Goal: Information Seeking & Learning: Learn about a topic

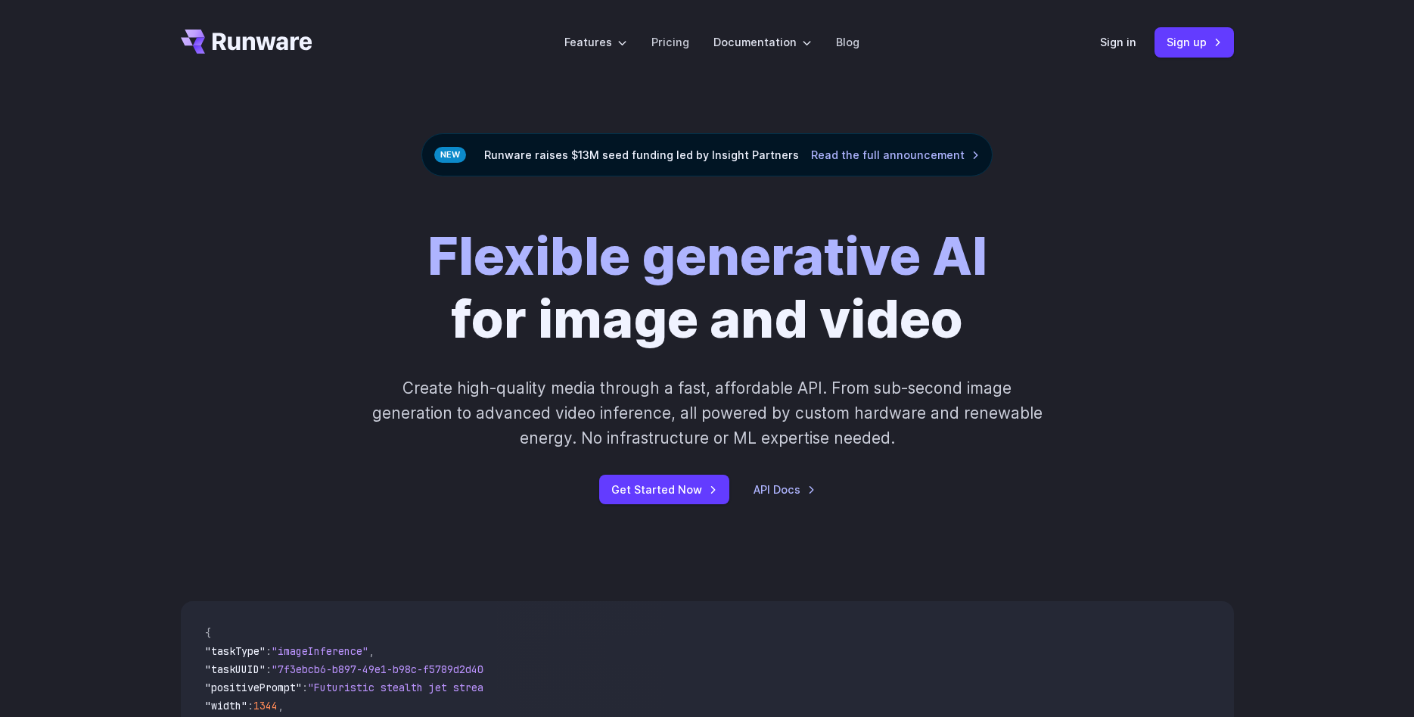
click at [688, 49] on link "Pricing" at bounding box center [671, 41] width 38 height 17
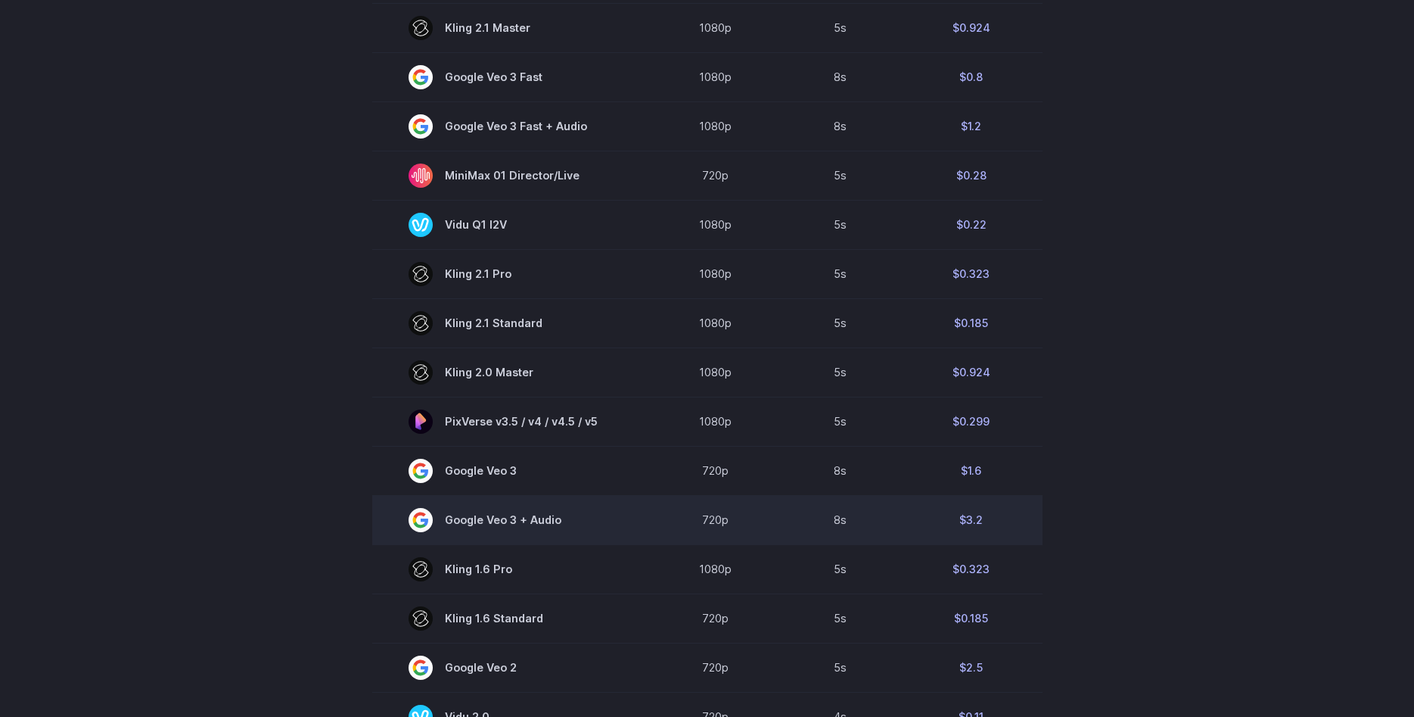
scroll to position [849, 0]
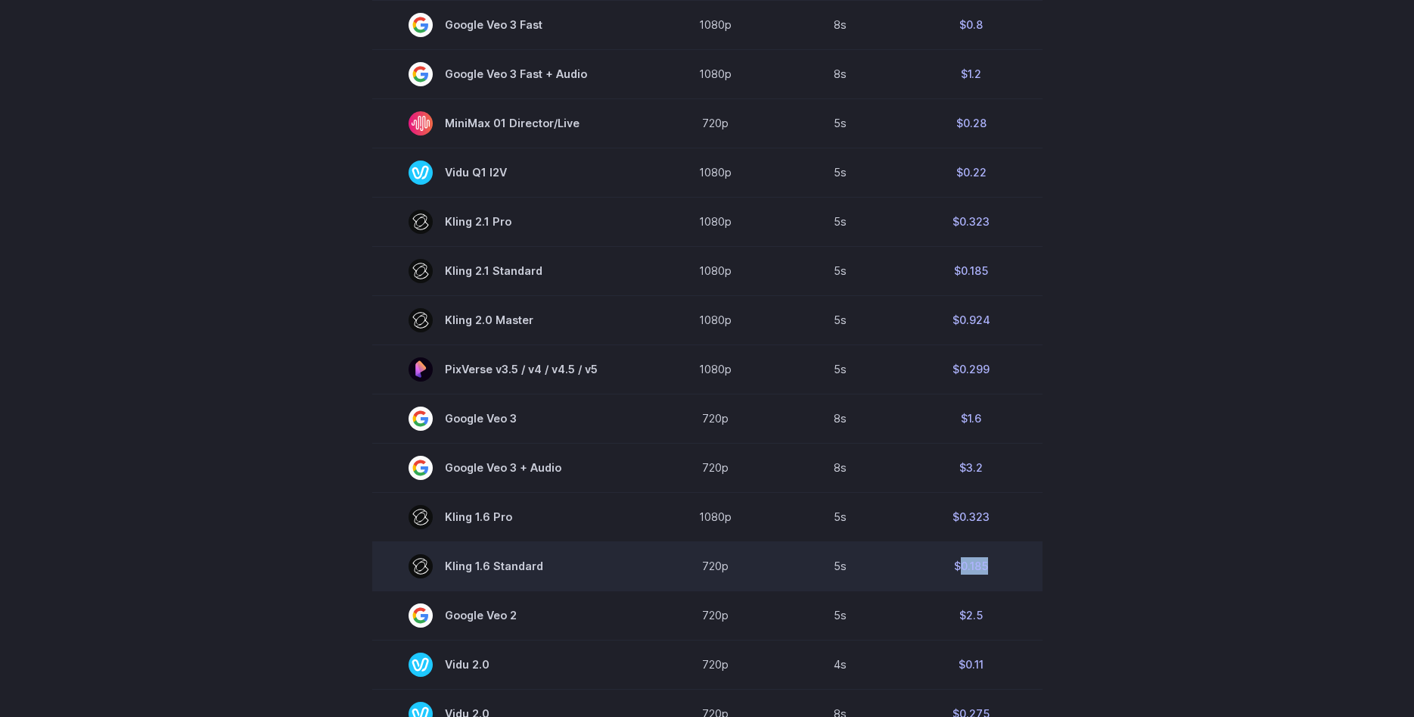
drag, startPoint x: 985, startPoint y: 573, endPoint x: 948, endPoint y: 578, distance: 36.7
click at [948, 578] on td "$0.185" at bounding box center [972, 565] width 142 height 49
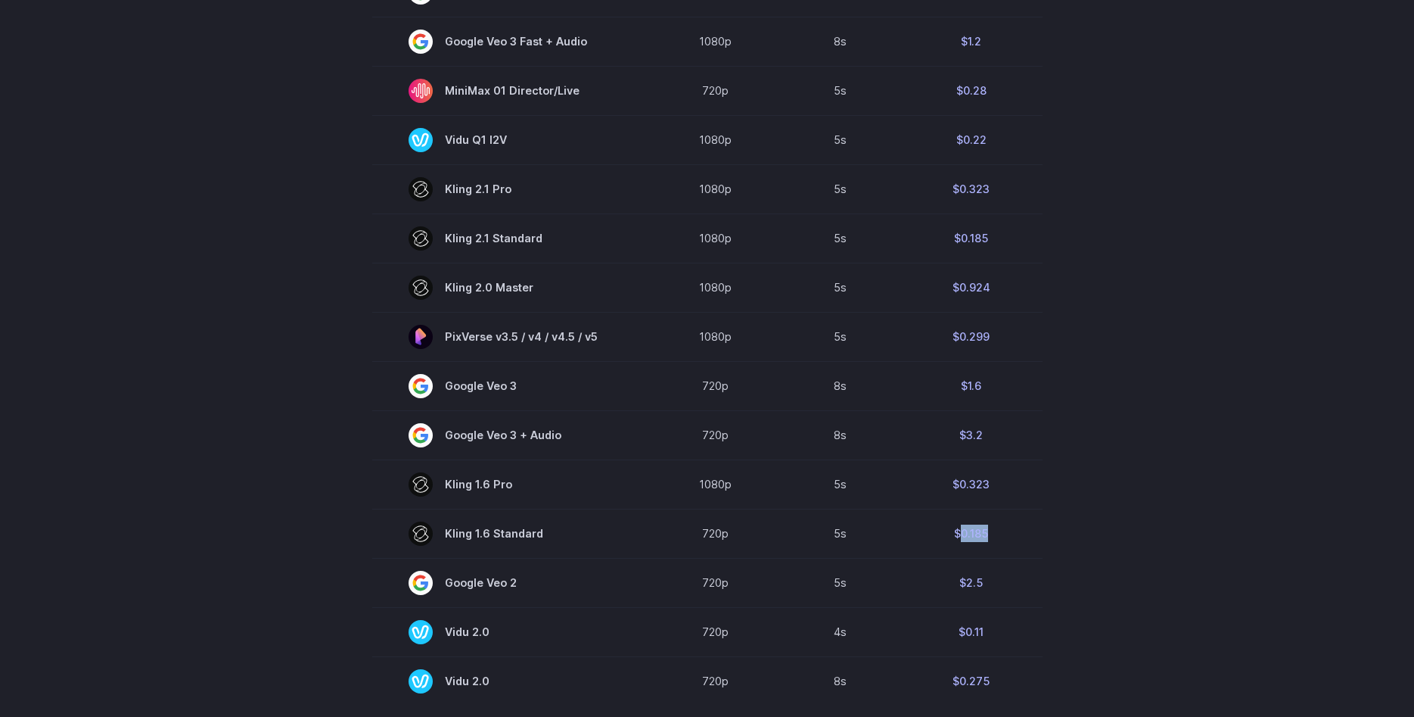
scroll to position [926, 0]
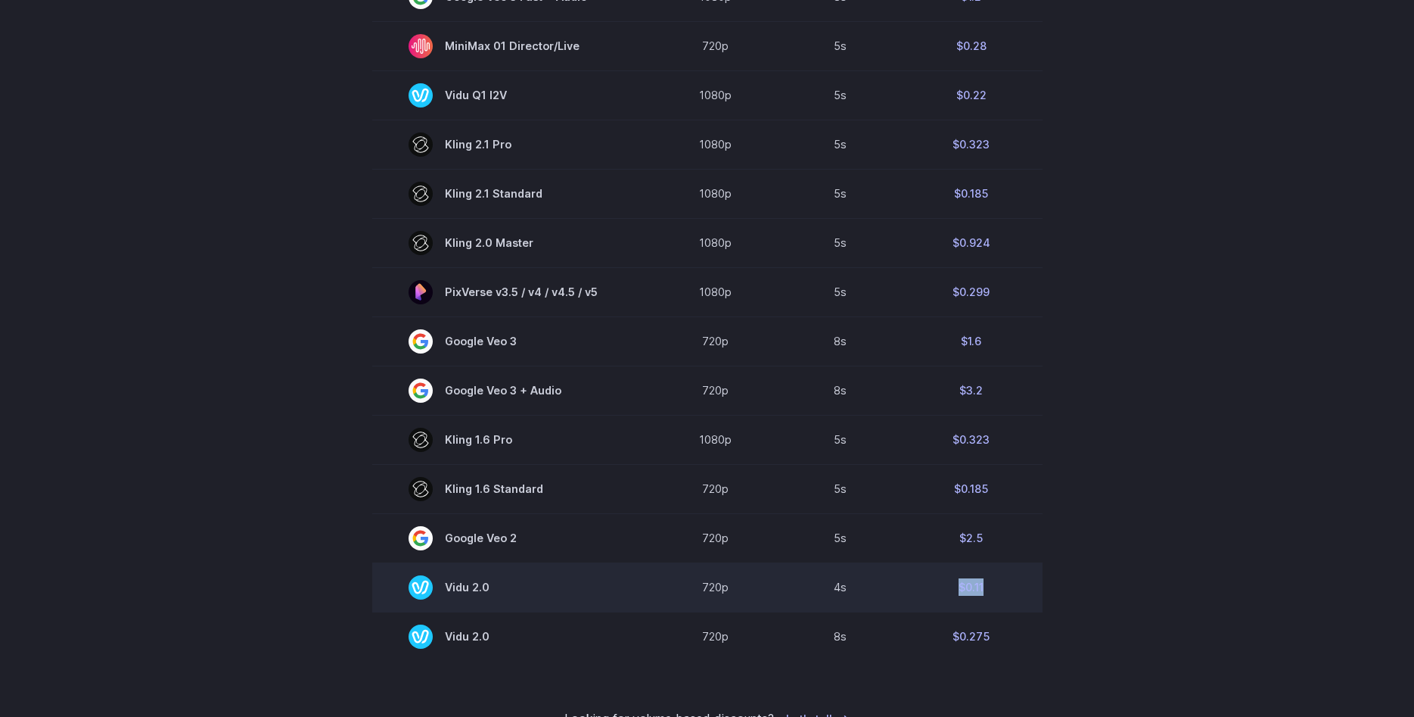
drag, startPoint x: 1010, startPoint y: 591, endPoint x: 904, endPoint y: 577, distance: 107.6
click at [923, 584] on td "$0.11" at bounding box center [972, 586] width 142 height 49
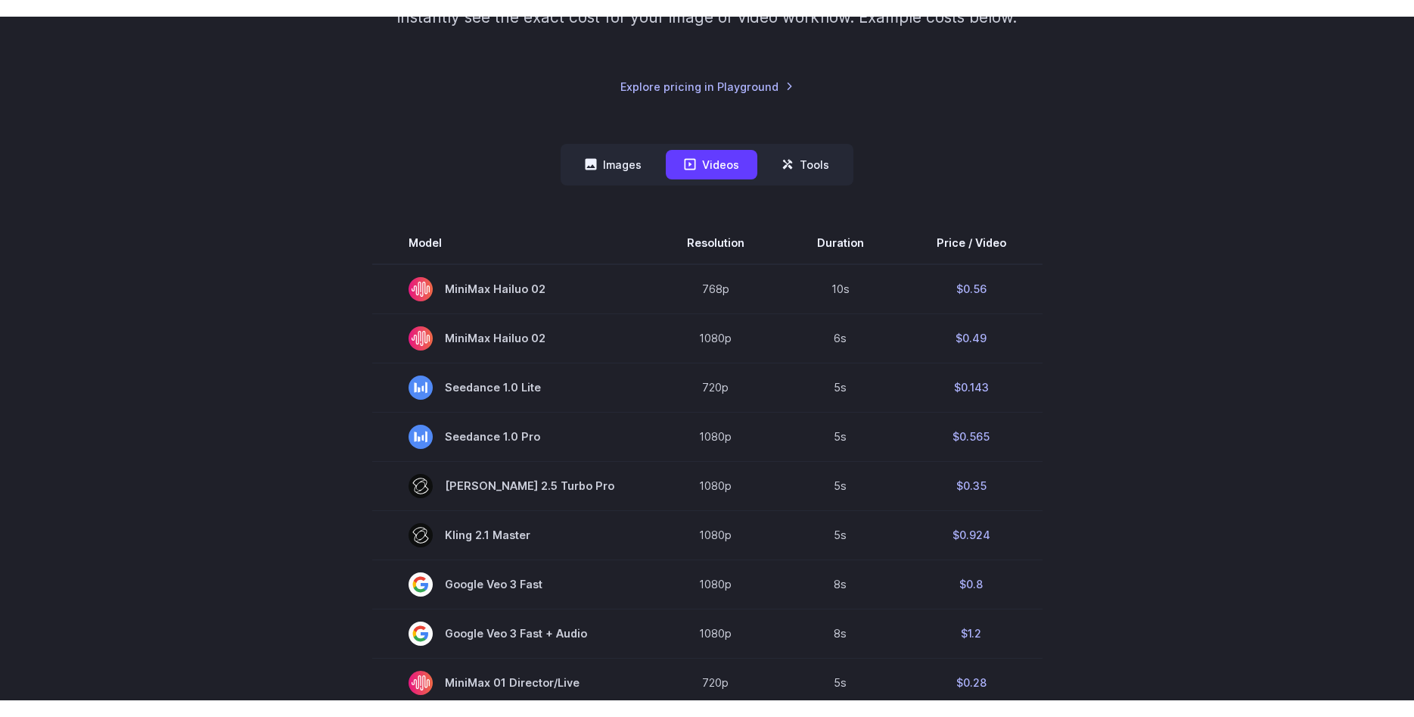
scroll to position [154, 0]
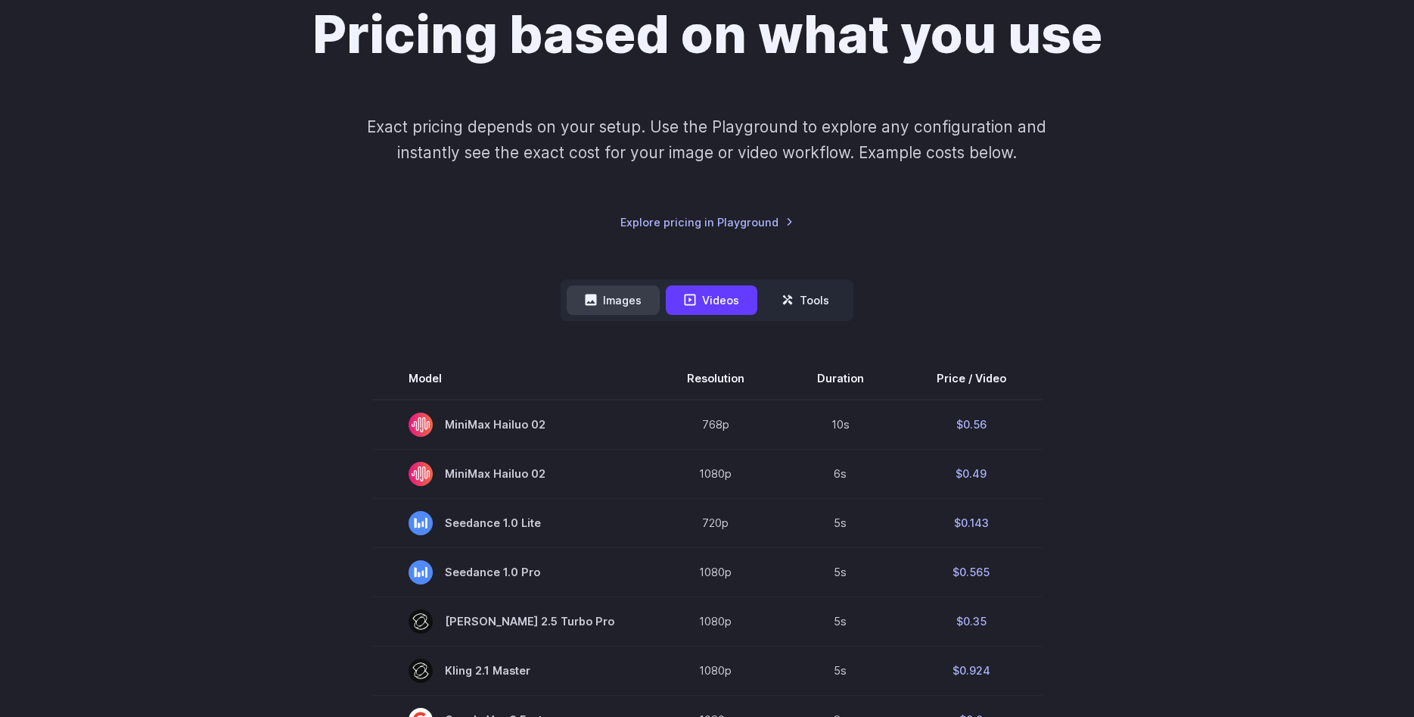
click at [610, 300] on button "Images" at bounding box center [613, 300] width 93 height 30
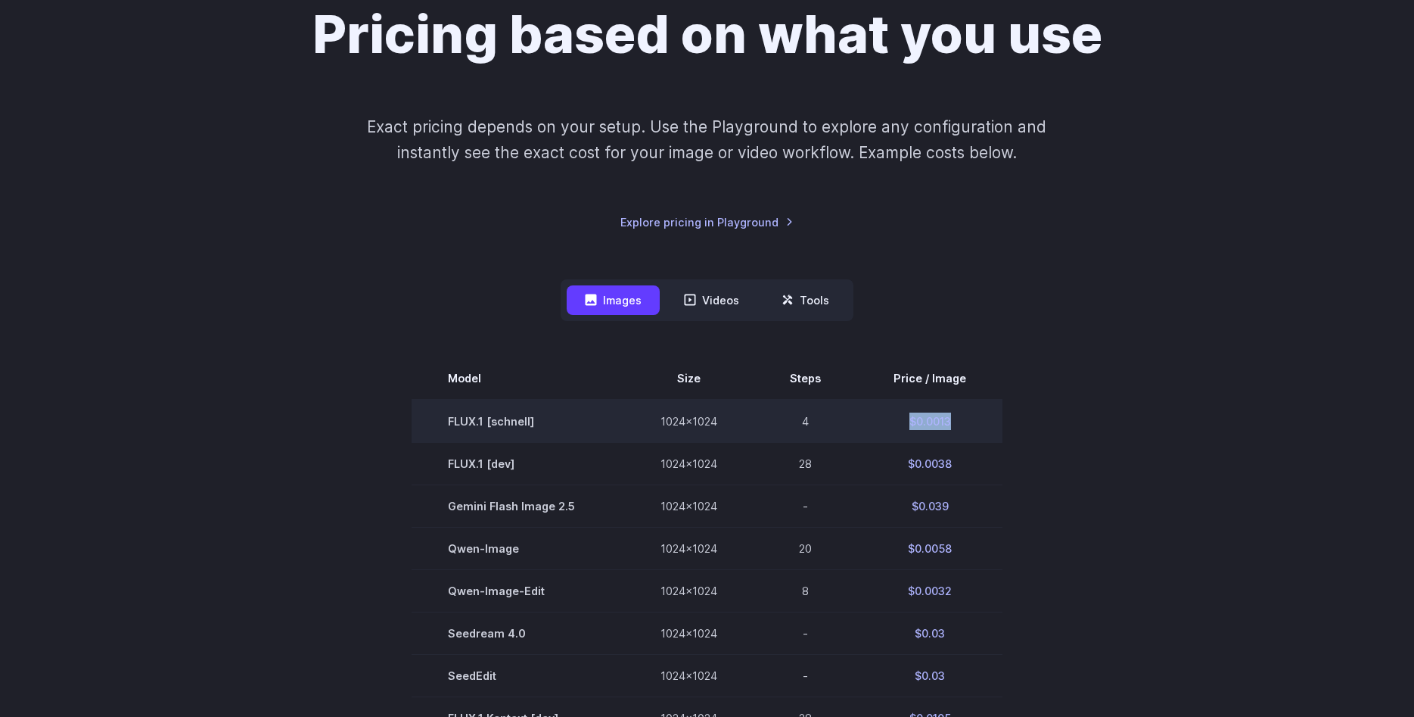
drag, startPoint x: 847, startPoint y: 425, endPoint x: 967, endPoint y: 420, distance: 120.4
click at [967, 420] on tr "FLUX.1 [[PERSON_NAME]] 1024x1024 4 $0.0013" at bounding box center [707, 421] width 591 height 43
click at [967, 420] on td "$0.0013" at bounding box center [929, 421] width 145 height 43
drag, startPoint x: 939, startPoint y: 415, endPoint x: 899, endPoint y: 421, distance: 40.5
click at [898, 422] on td "$0.0013" at bounding box center [929, 421] width 145 height 43
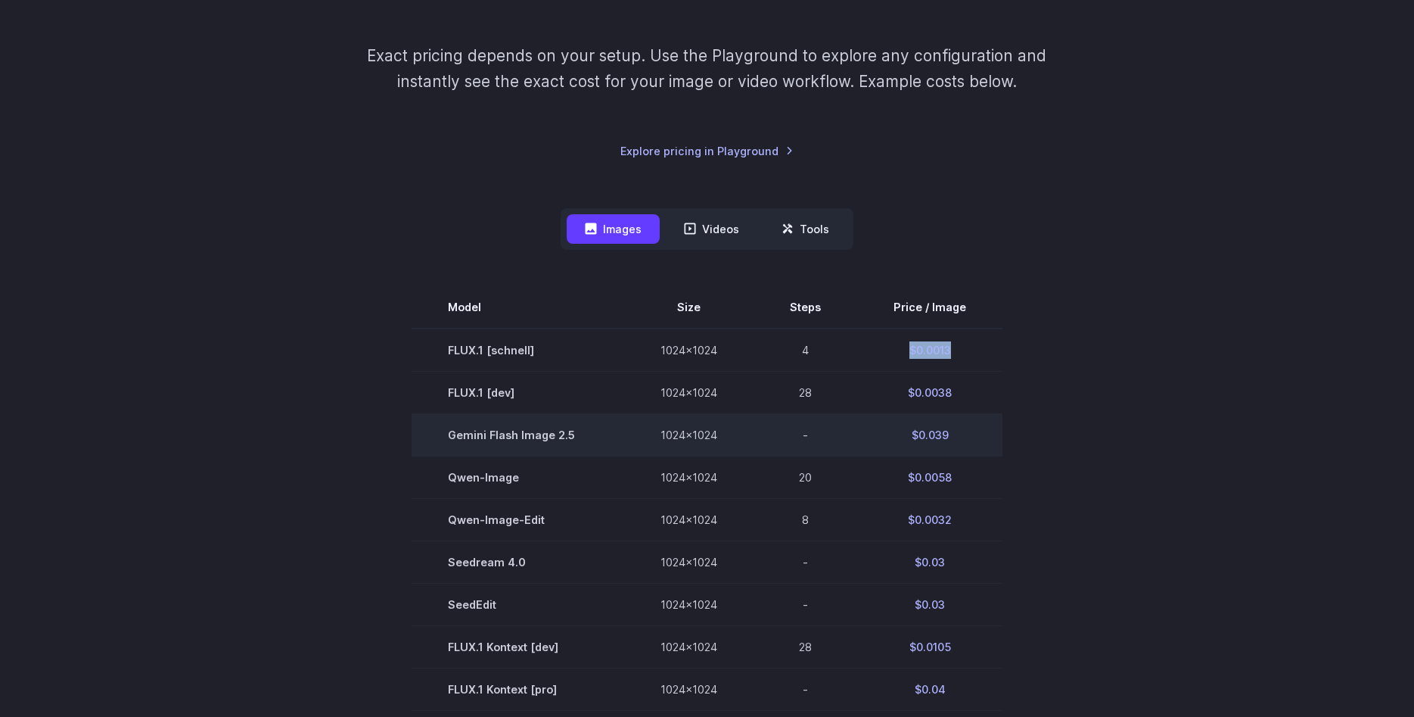
scroll to position [232, 0]
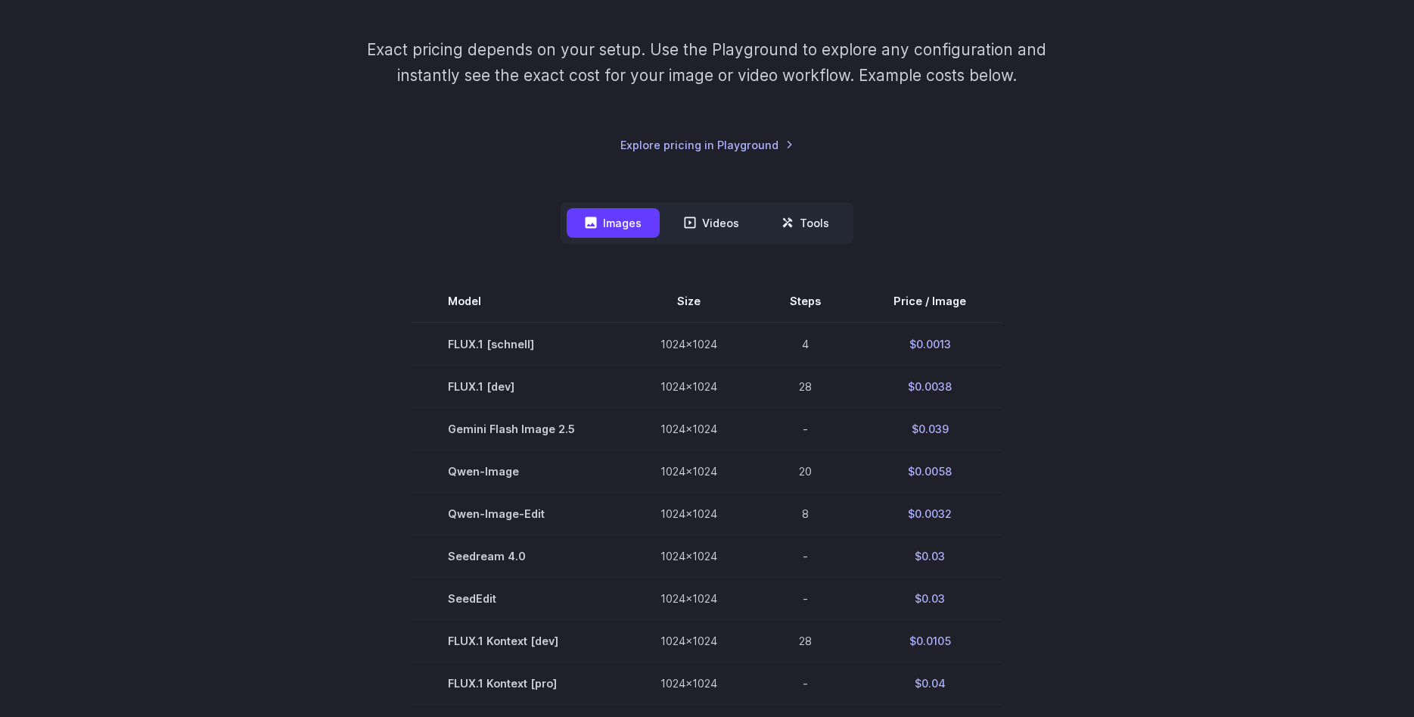
click at [1068, 447] on section "Model Size Steps Price / Image FLUX.1 [[PERSON_NAME]] 1024x1024 4 $0.0013 FLUX.…" at bounding box center [707, 725] width 1053 height 891
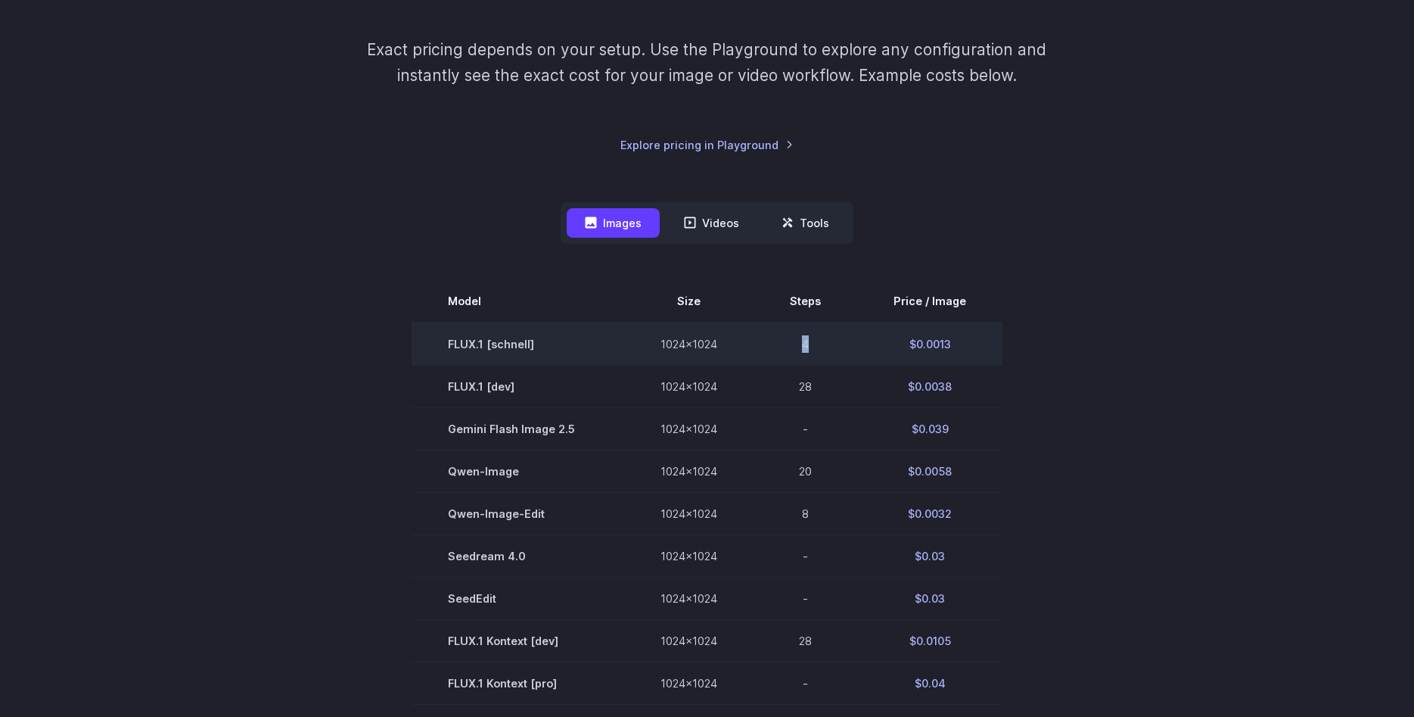
drag, startPoint x: 802, startPoint y: 348, endPoint x: 789, endPoint y: 344, distance: 14.1
click at [789, 344] on td "4" at bounding box center [806, 343] width 104 height 43
drag, startPoint x: 789, startPoint y: 340, endPoint x: 793, endPoint y: 350, distance: 10.5
click at [786, 346] on td "4" at bounding box center [806, 343] width 104 height 43
drag, startPoint x: 793, startPoint y: 347, endPoint x: 802, endPoint y: 347, distance: 9.1
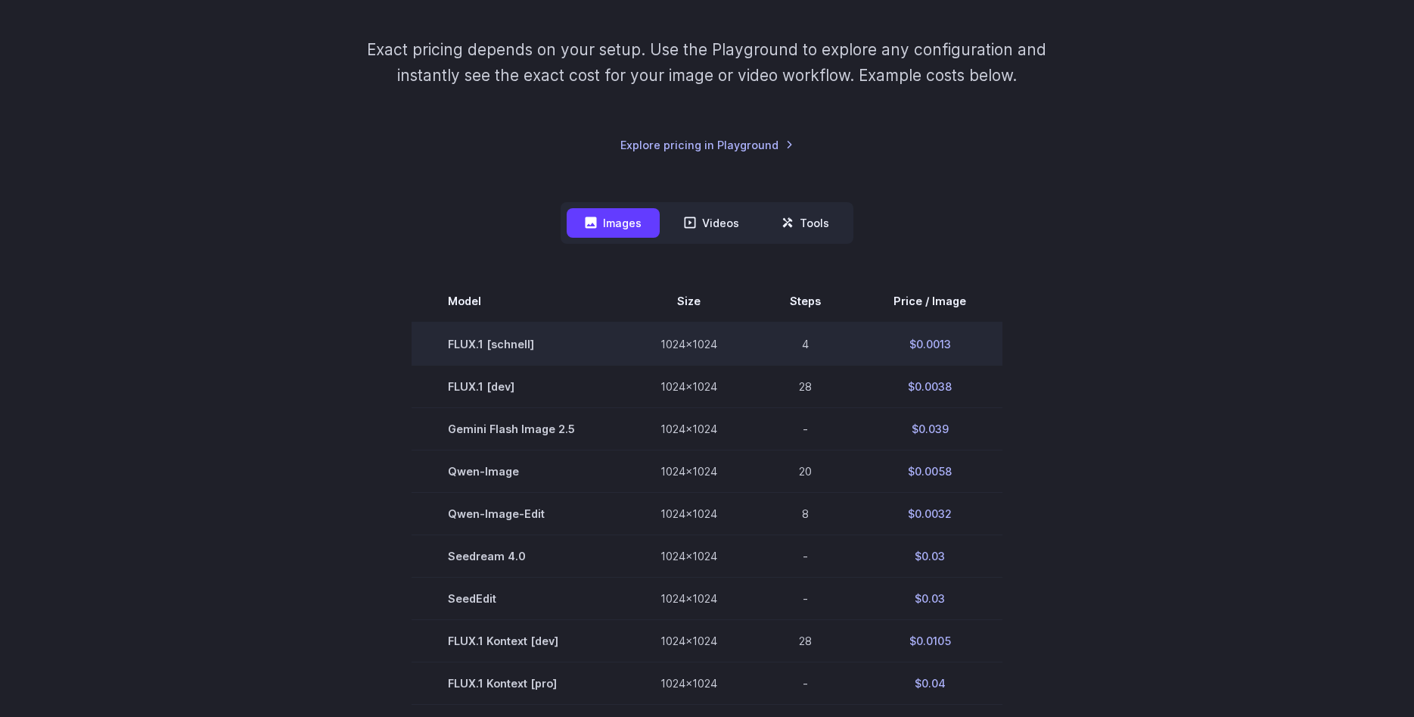
click at [794, 350] on td "4" at bounding box center [806, 343] width 104 height 43
drag, startPoint x: 802, startPoint y: 347, endPoint x: 813, endPoint y: 352, distance: 11.8
click at [813, 352] on td "4" at bounding box center [806, 343] width 104 height 43
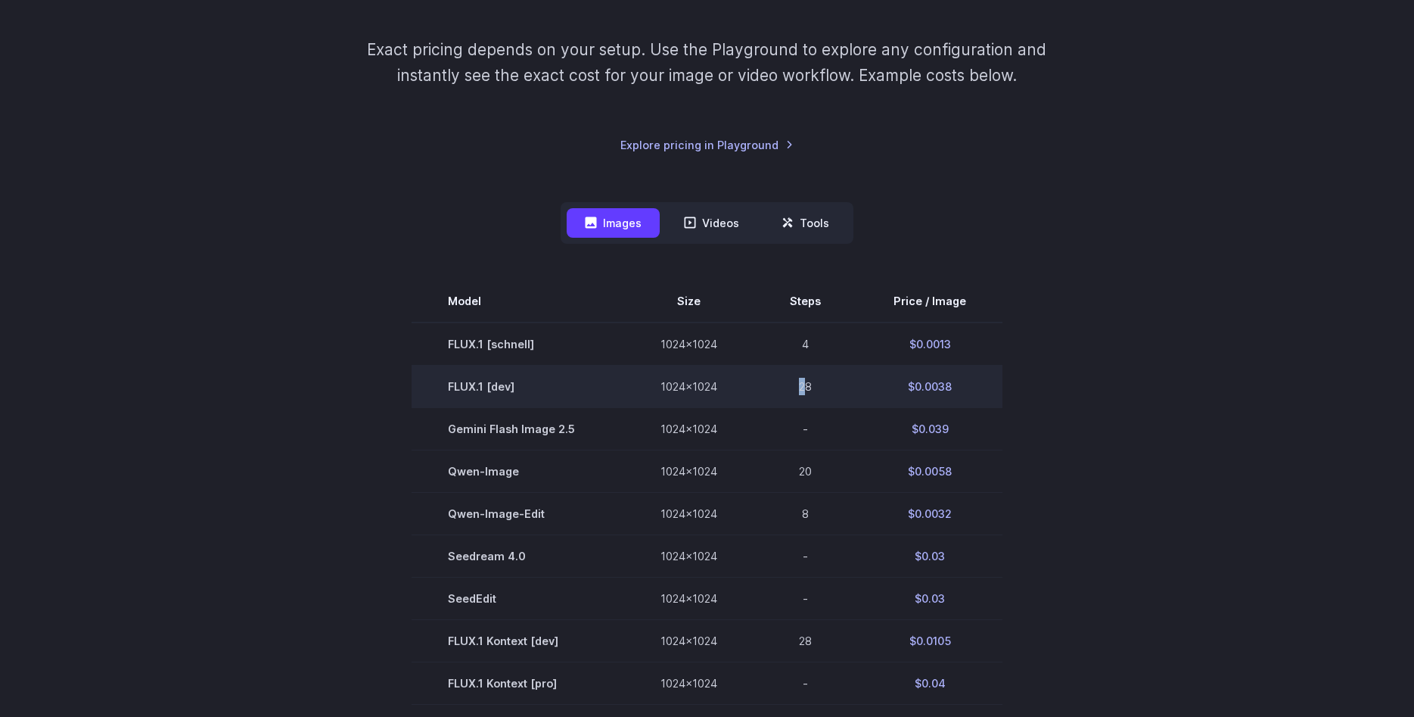
drag, startPoint x: 779, startPoint y: 379, endPoint x: 808, endPoint y: 378, distance: 28.8
click at [807, 379] on td "28" at bounding box center [806, 386] width 104 height 42
drag, startPoint x: 896, startPoint y: 379, endPoint x: 980, endPoint y: 397, distance: 85.8
click at [980, 398] on td "$0.0038" at bounding box center [929, 386] width 145 height 42
click at [981, 390] on td "$0.0038" at bounding box center [929, 386] width 145 height 42
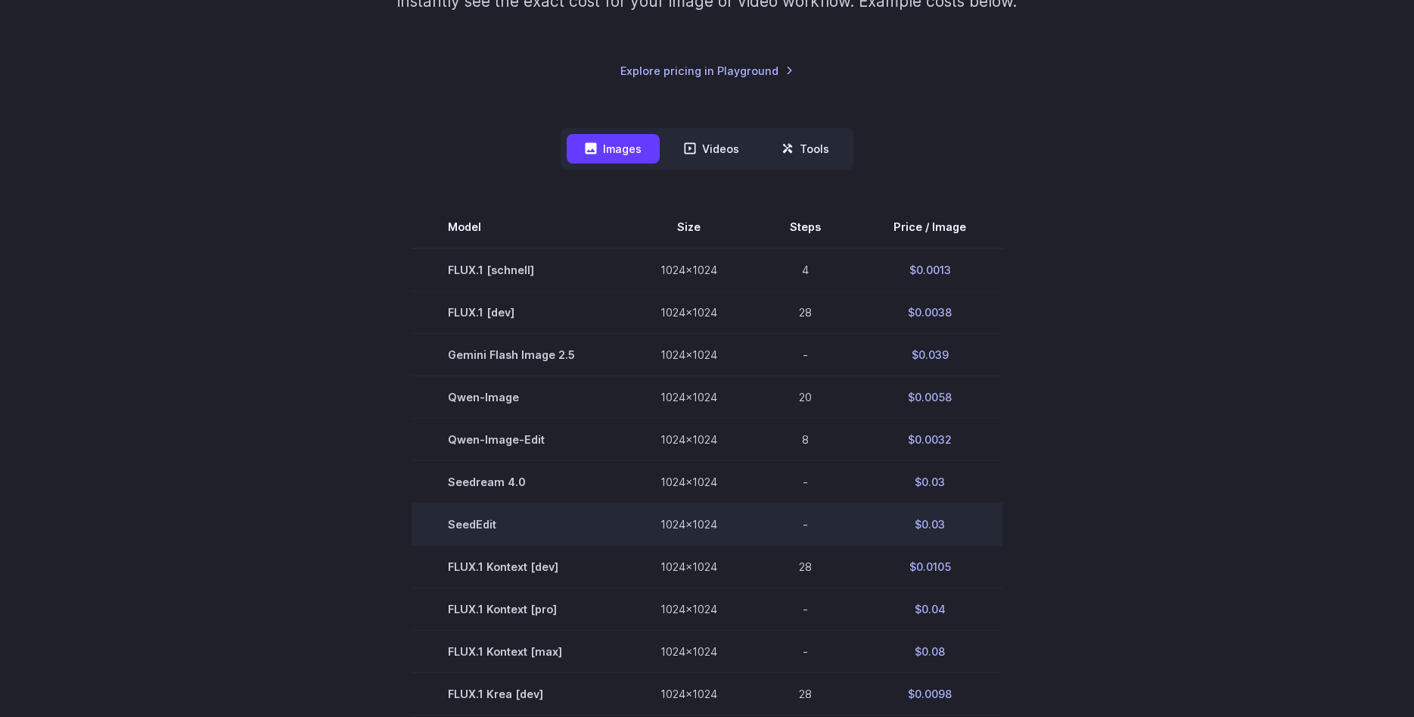
scroll to position [309, 0]
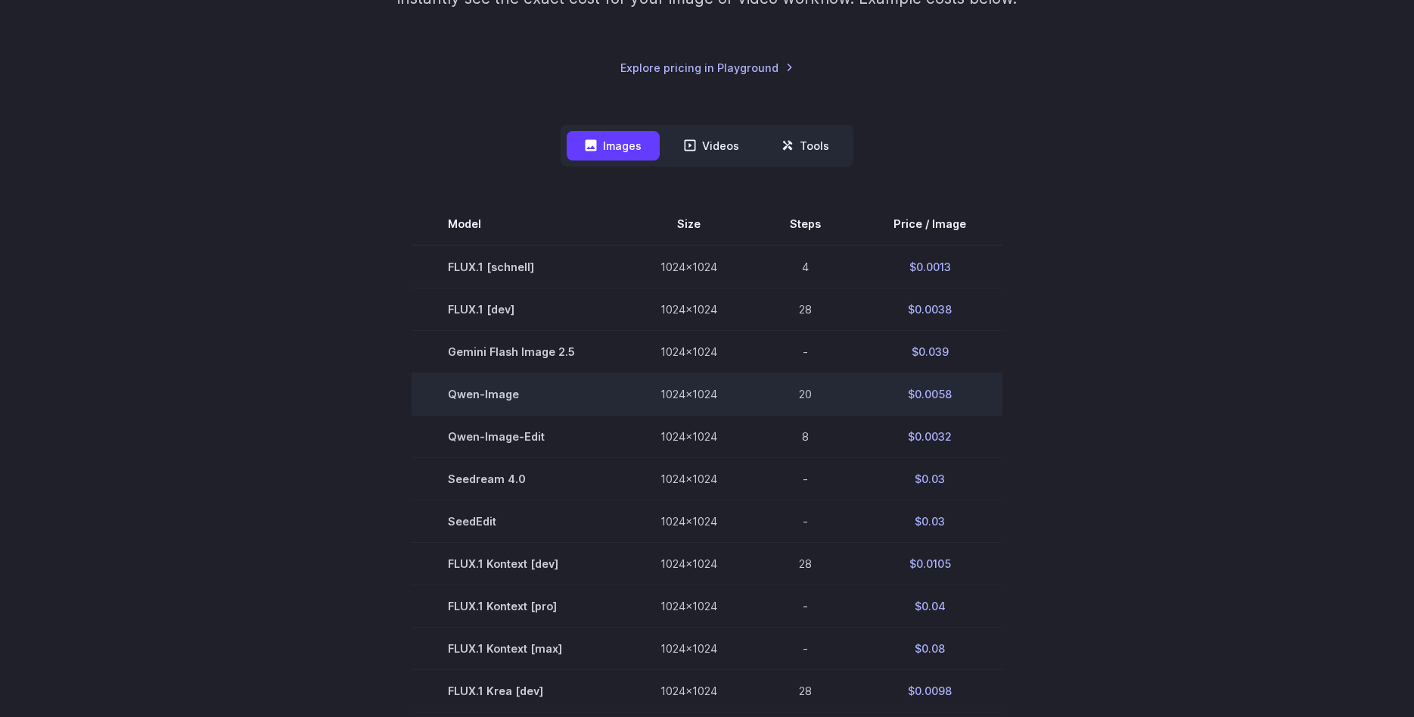
drag, startPoint x: 857, startPoint y: 397, endPoint x: 915, endPoint y: 398, distance: 57.5
click at [898, 391] on td "$0.0058" at bounding box center [929, 394] width 145 height 42
click at [939, 397] on td "$0.0058" at bounding box center [929, 394] width 145 height 42
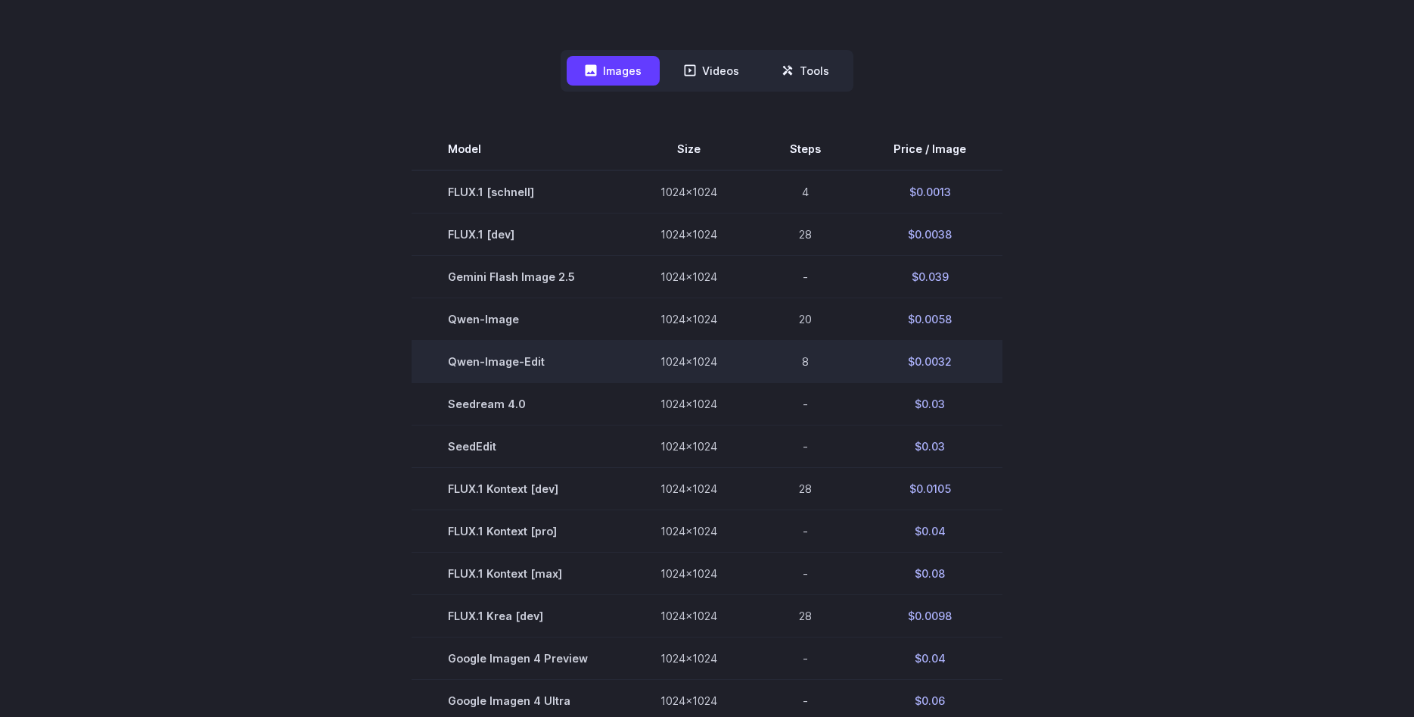
scroll to position [386, 0]
click at [937, 361] on td "$0.0032" at bounding box center [929, 359] width 145 height 42
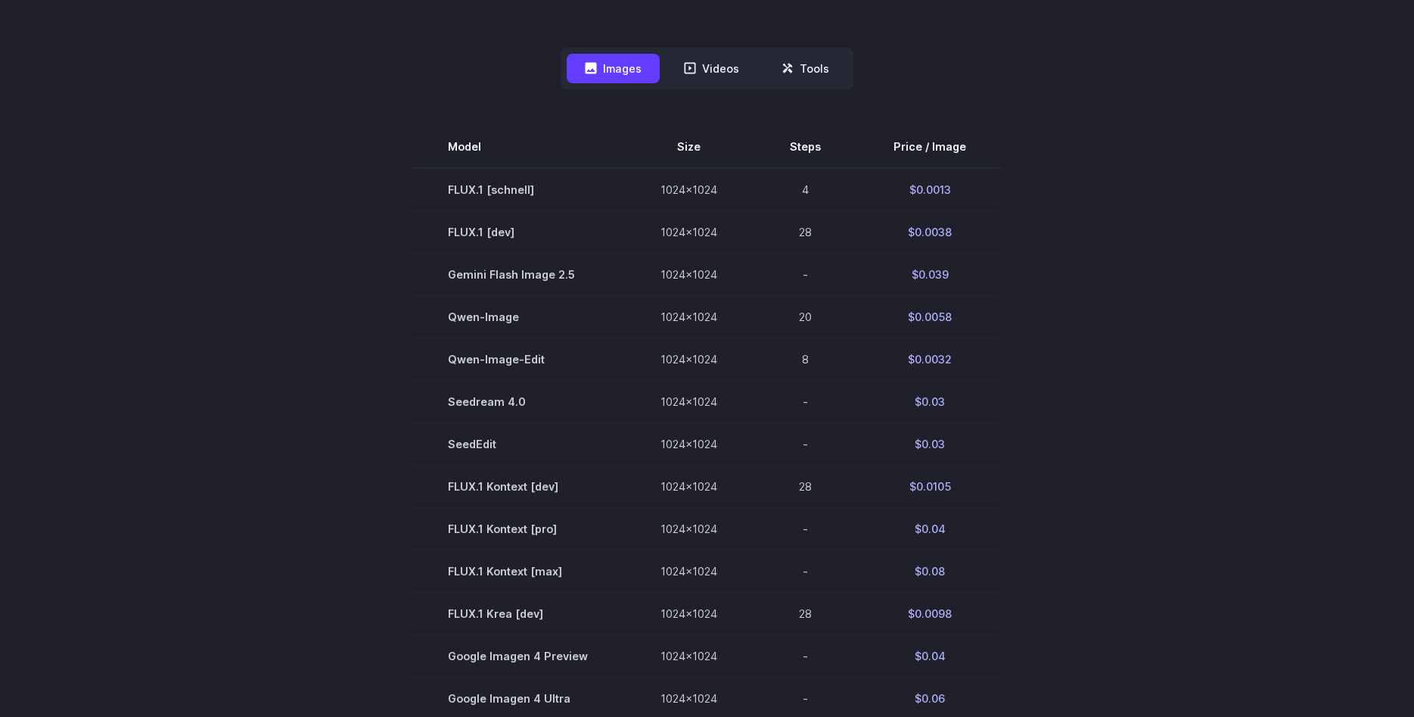
click at [1027, 356] on section "Model Size Steps Price / Image FLUX.1 [[PERSON_NAME]] 1024x1024 4 $0.0013 FLUX.…" at bounding box center [707, 571] width 1053 height 891
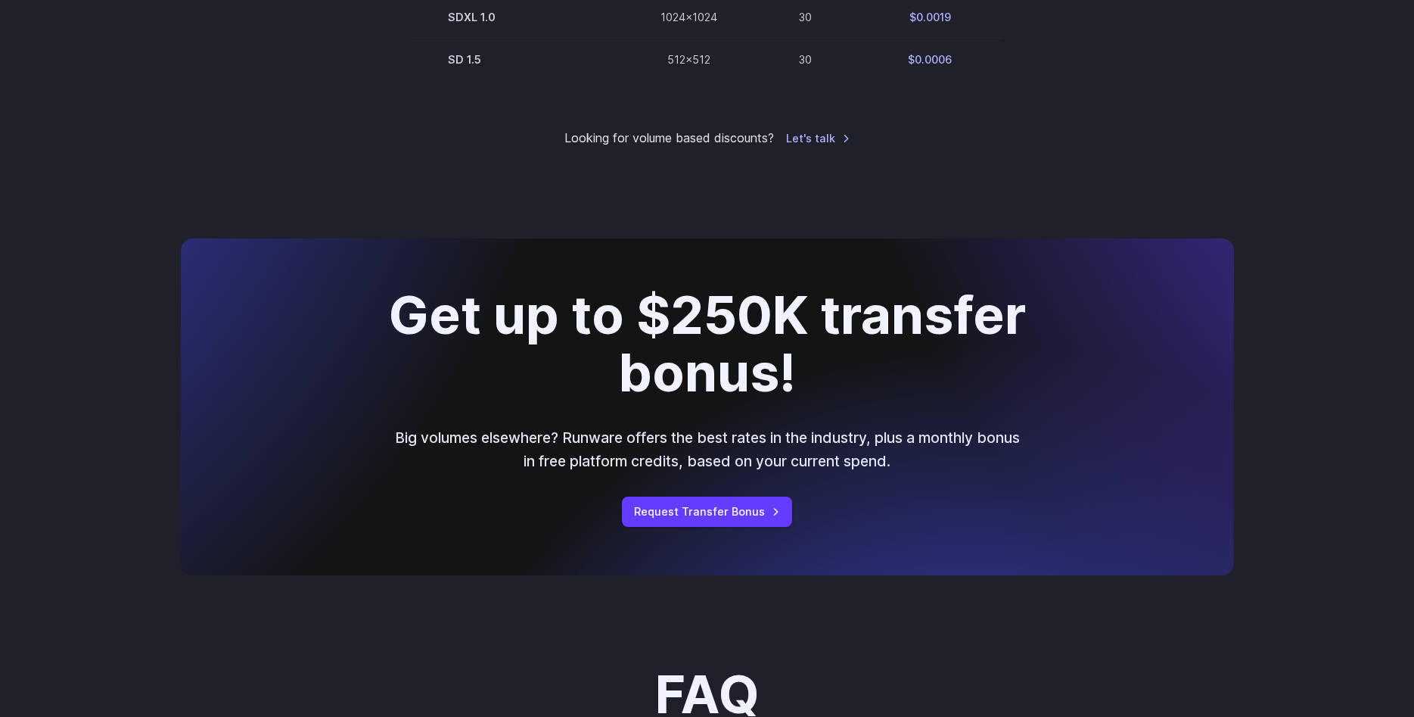
scroll to position [781, 0]
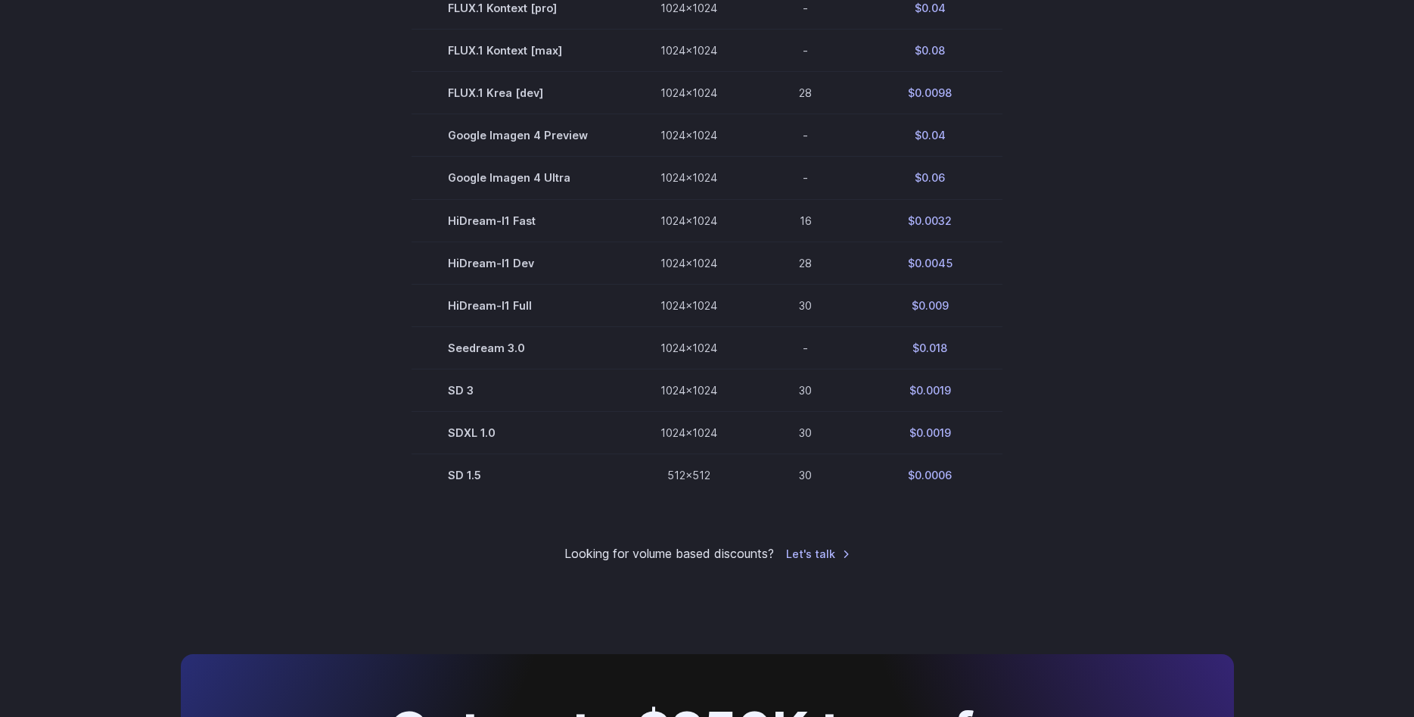
drag, startPoint x: 1091, startPoint y: 582, endPoint x: 1058, endPoint y: 340, distance: 244.4
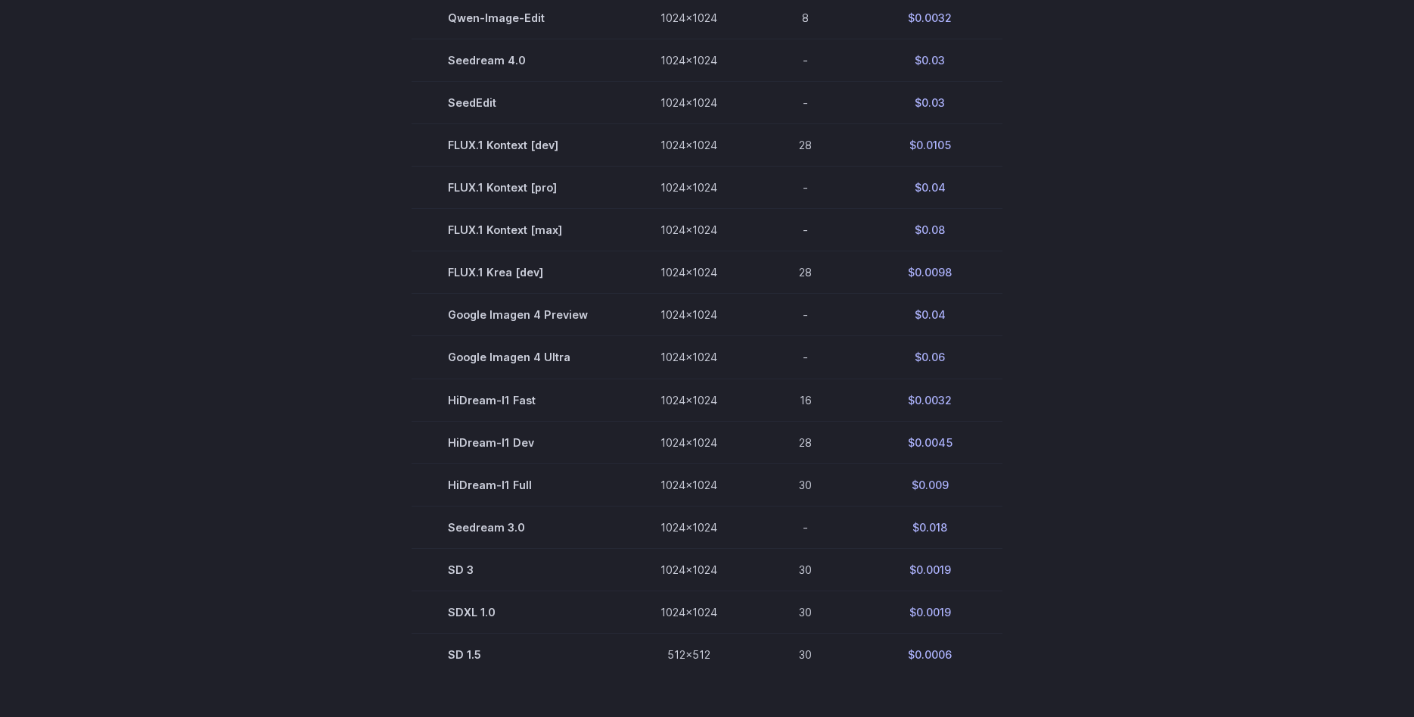
drag, startPoint x: 1073, startPoint y: 590, endPoint x: 1085, endPoint y: 565, distance: 27.8
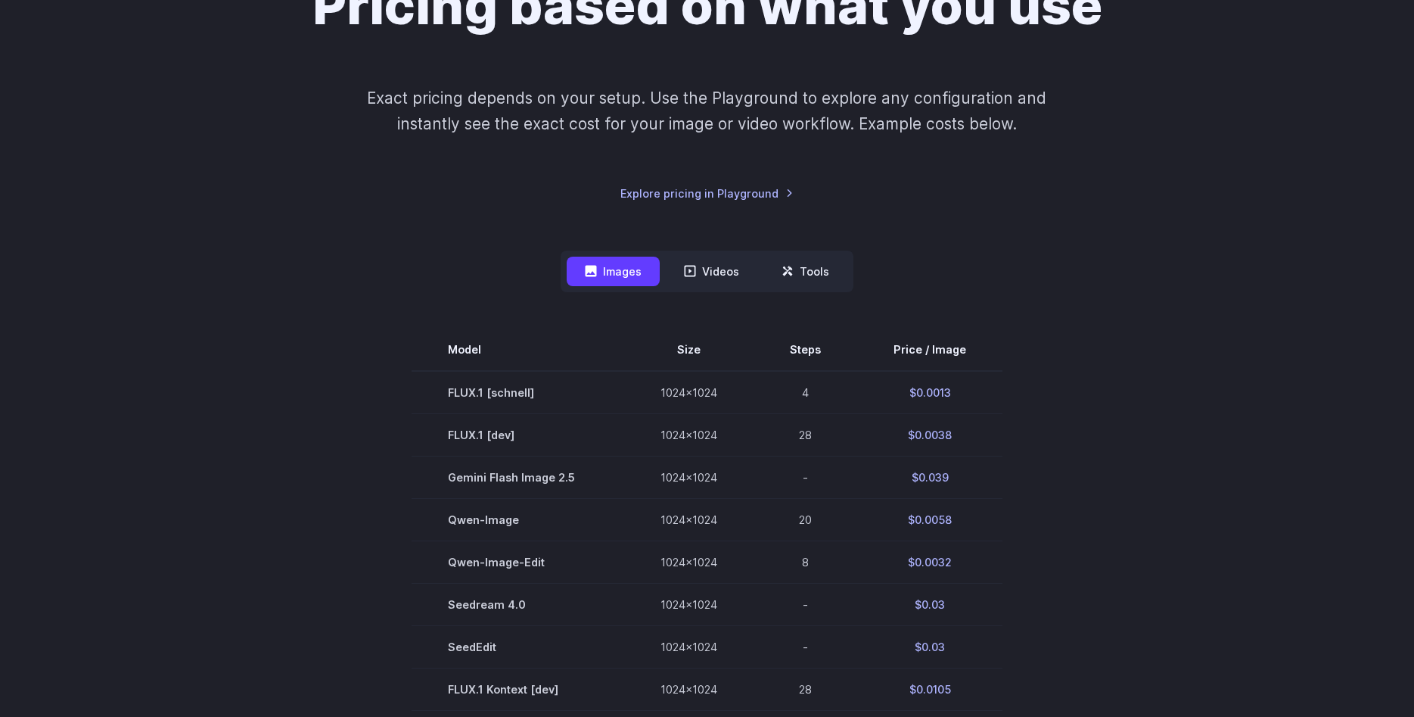
scroll to position [0, 0]
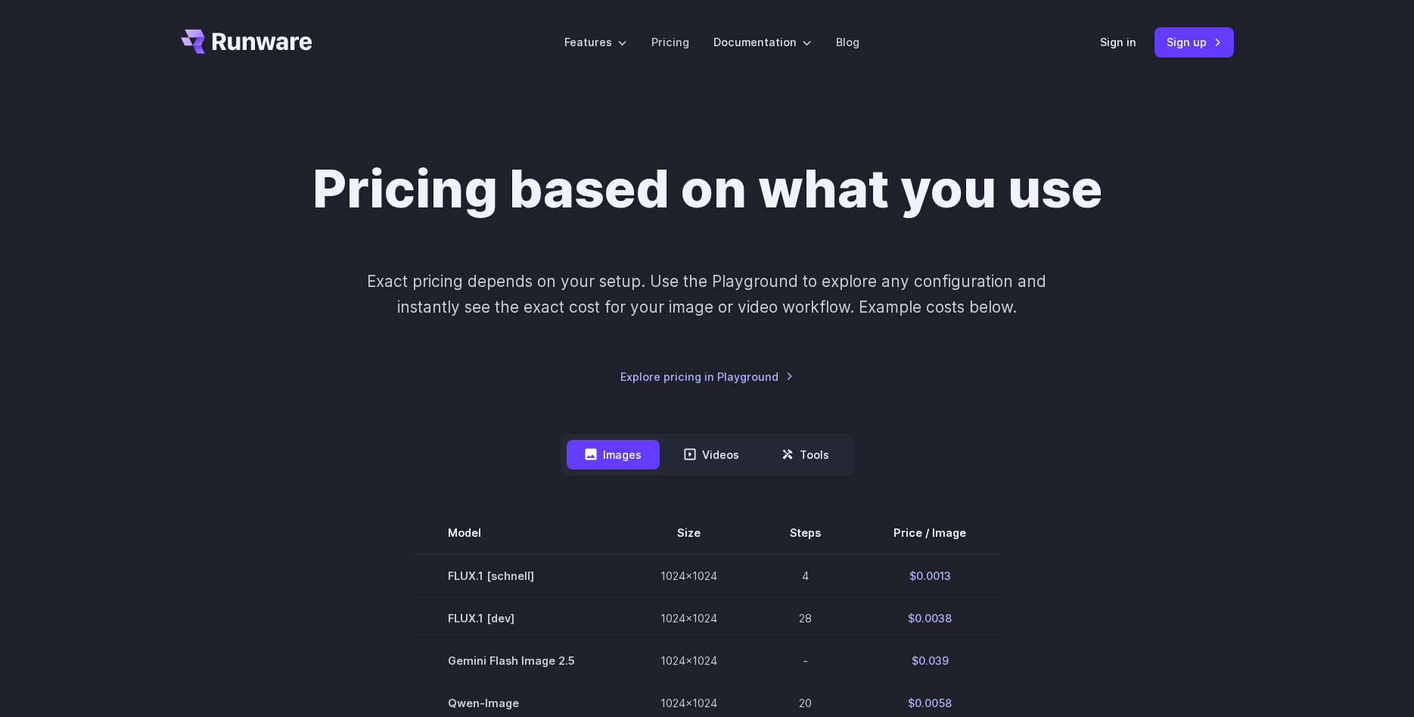
drag, startPoint x: 1074, startPoint y: 590, endPoint x: 1014, endPoint y: 326, distance: 270.8
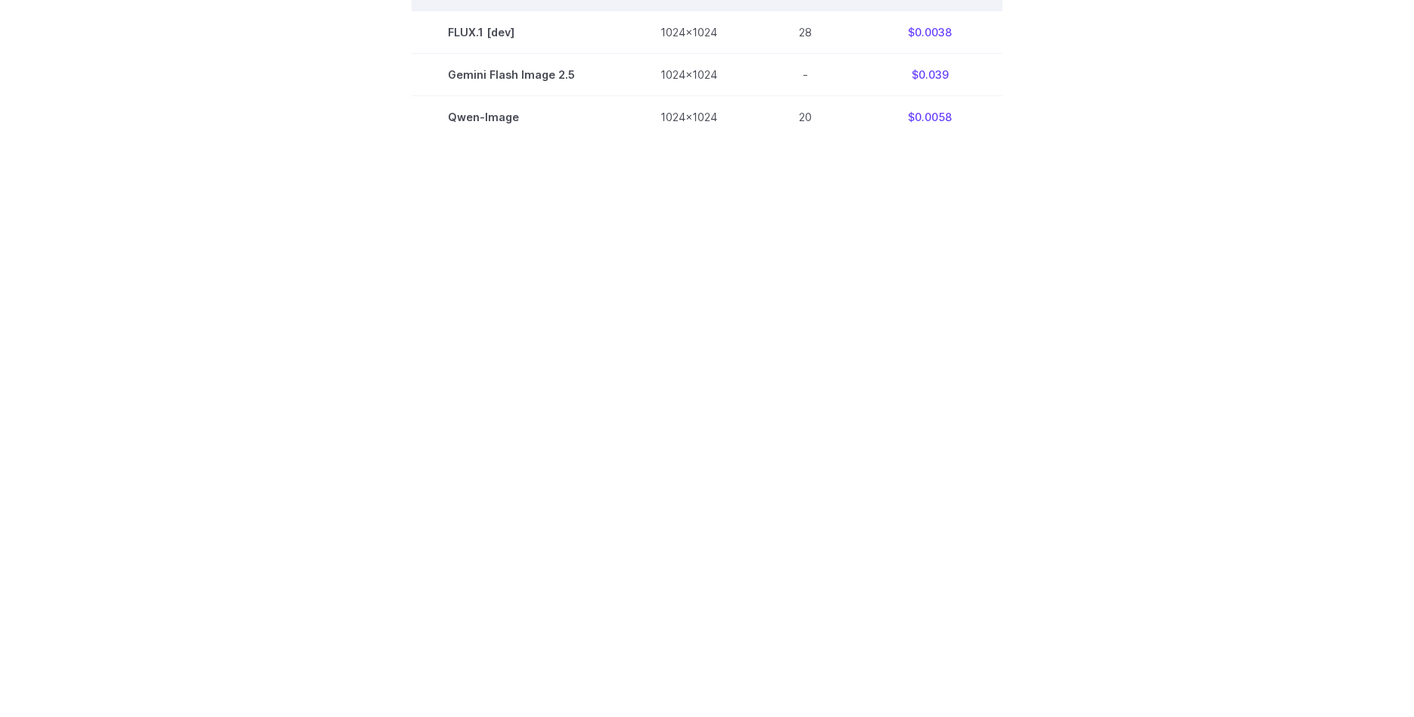
scroll to position [586, 0]
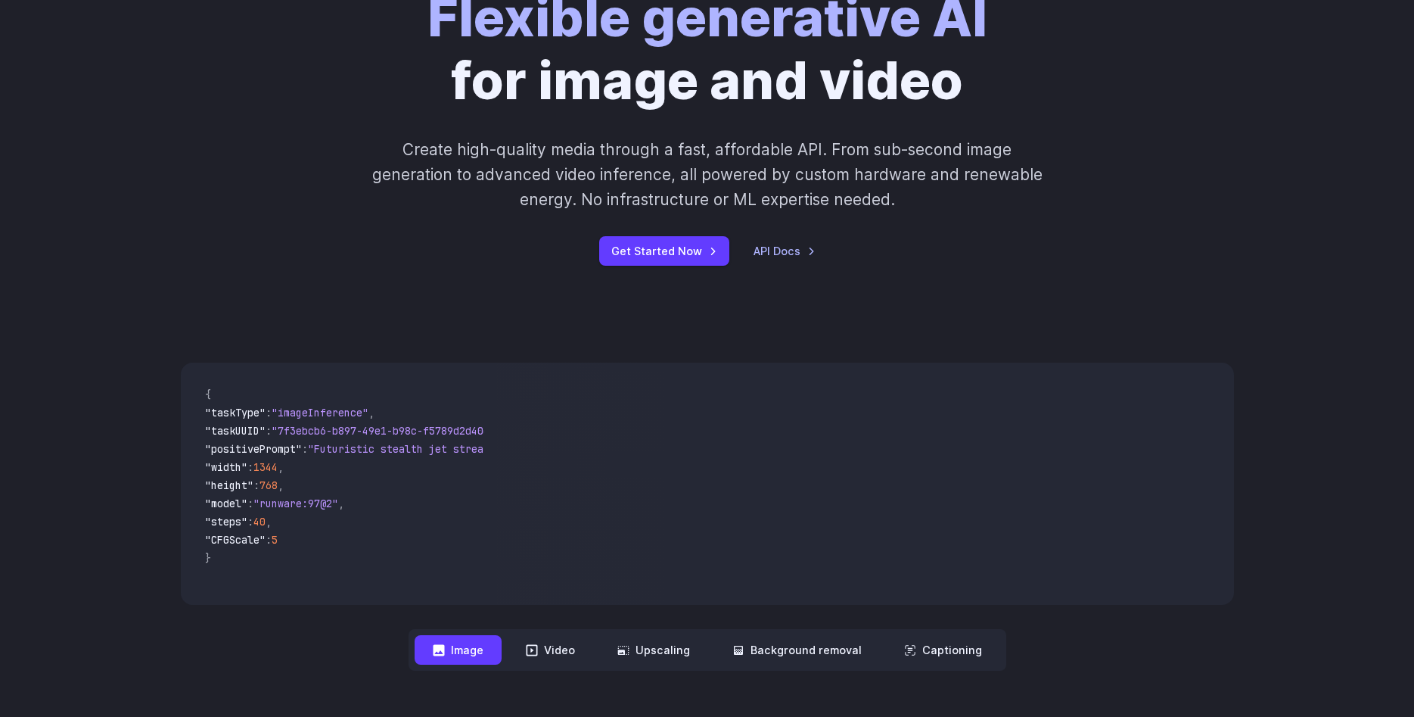
scroll to position [309, 0]
